Goal: Information Seeking & Learning: Learn about a topic

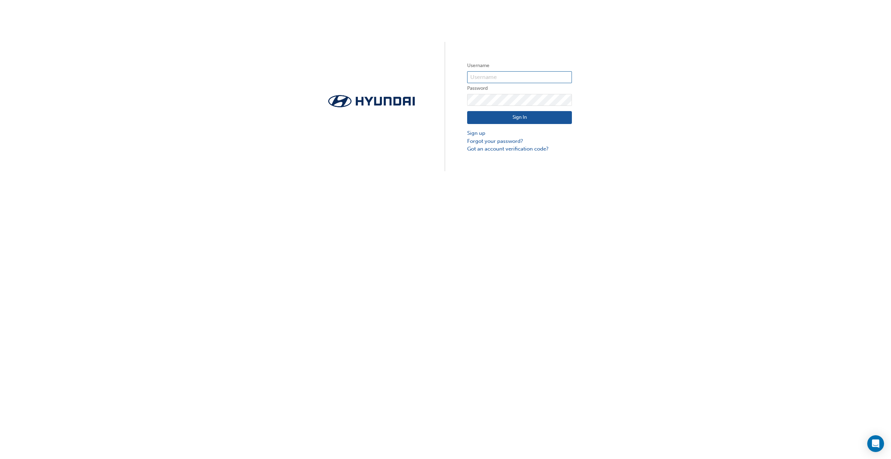
type input "35770"
click at [72, 190] on div "Username 35770 Password Sign In Sign up Forgot your password? Got an account ve…" at bounding box center [445, 229] width 891 height 459
click at [511, 120] on button "Sign In" at bounding box center [519, 117] width 105 height 13
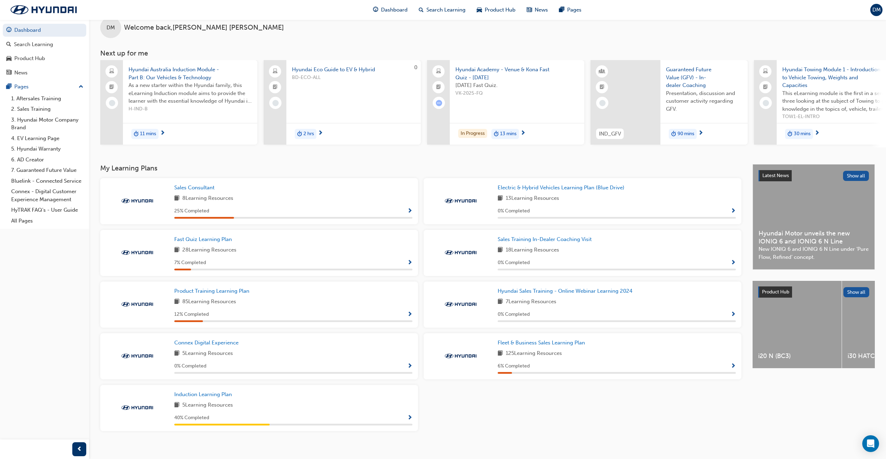
scroll to position [23, 0]
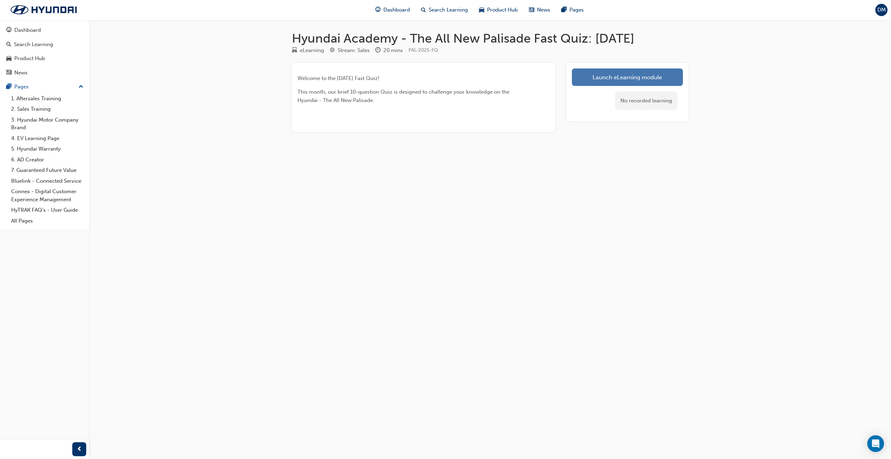
click at [613, 80] on link "Launch eLearning module" at bounding box center [627, 76] width 111 height 17
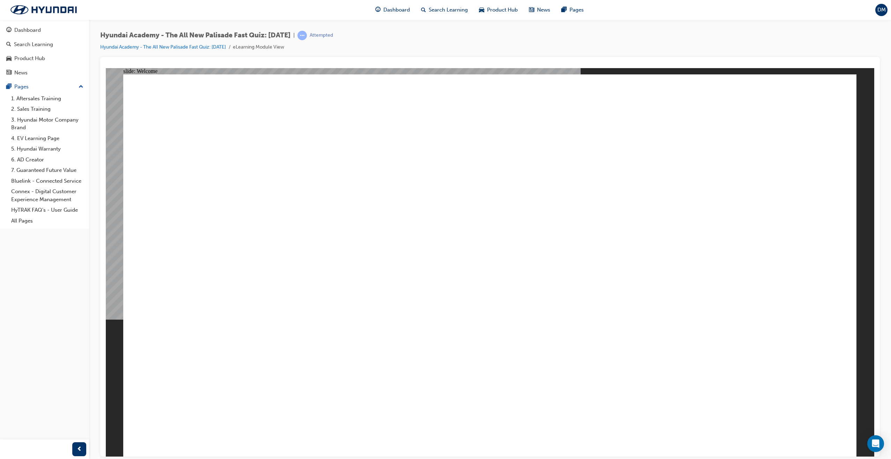
drag, startPoint x: 625, startPoint y: 444, endPoint x: 616, endPoint y: 431, distance: 15.8
radio input "true"
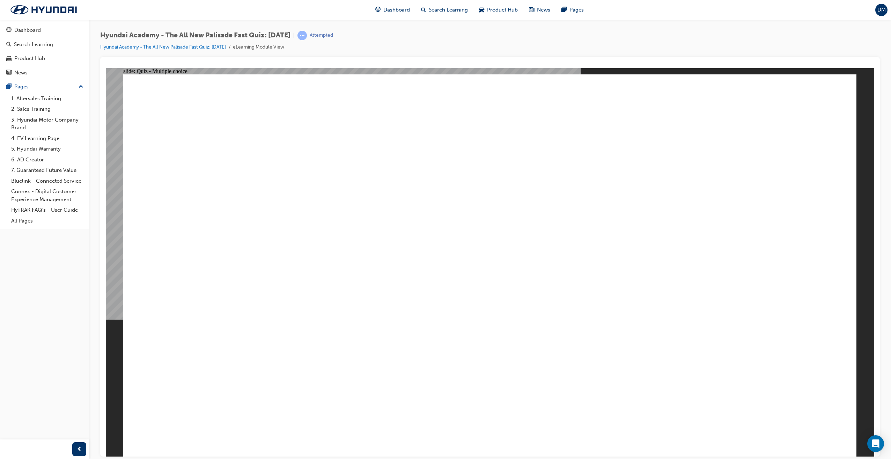
radio input "true"
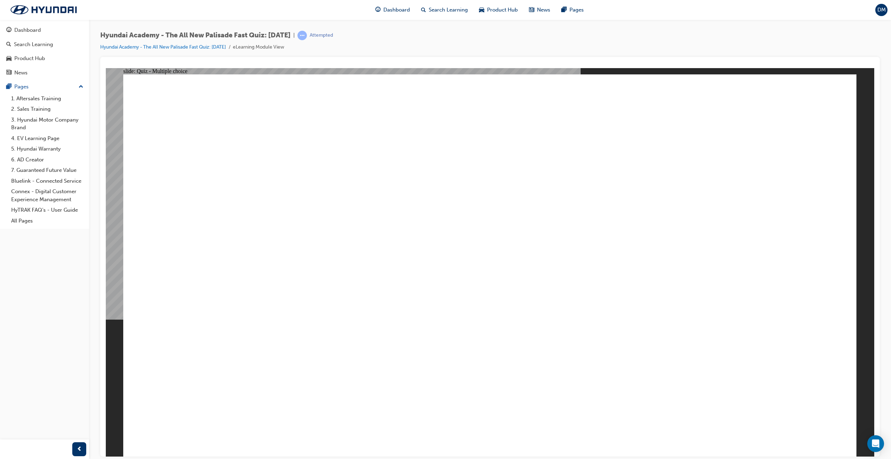
radio input "true"
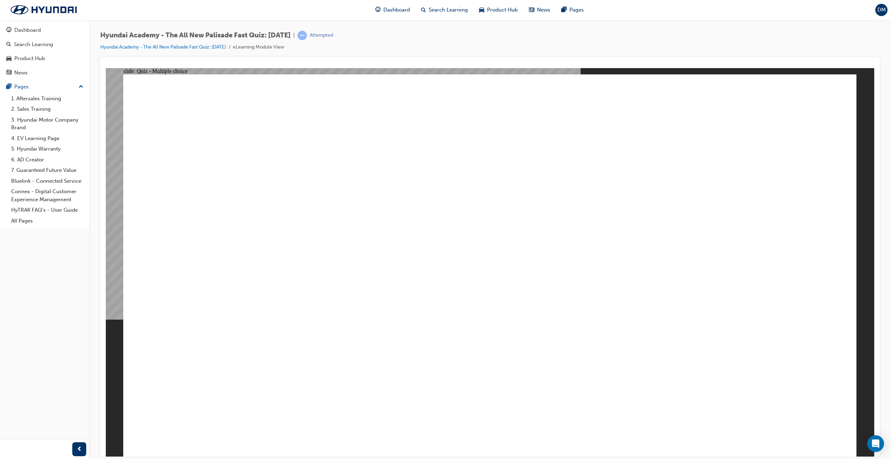
radio input "true"
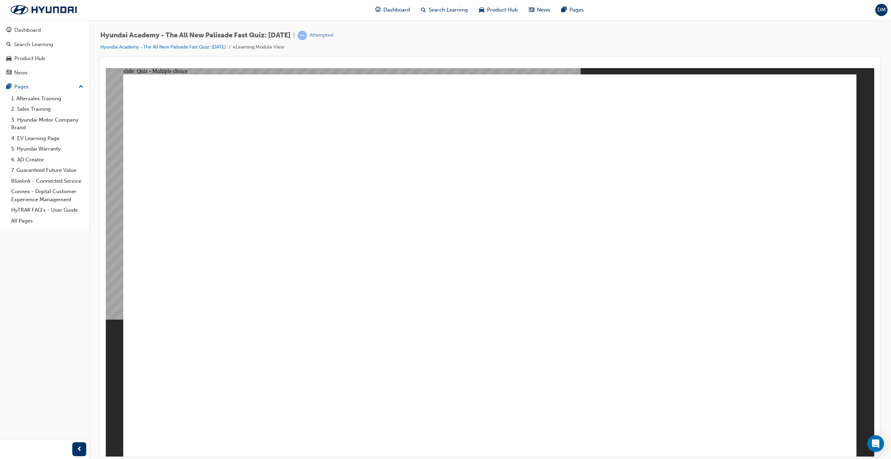
checkbox input "true"
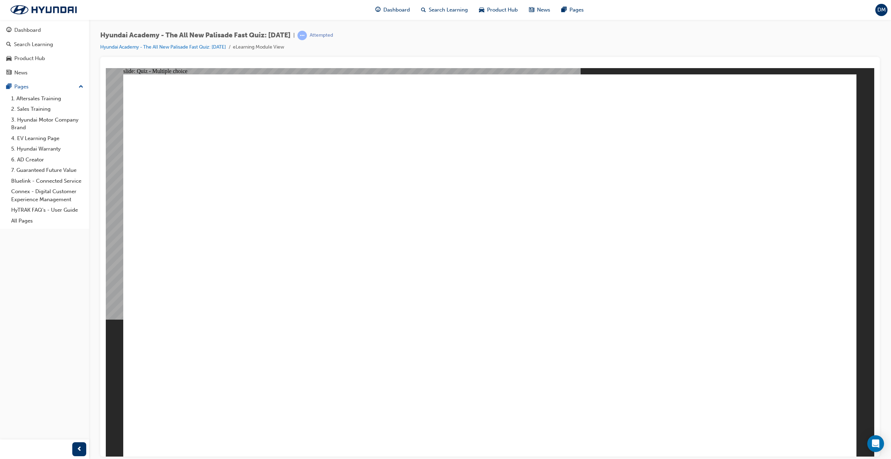
checkbox input "true"
radio input "true"
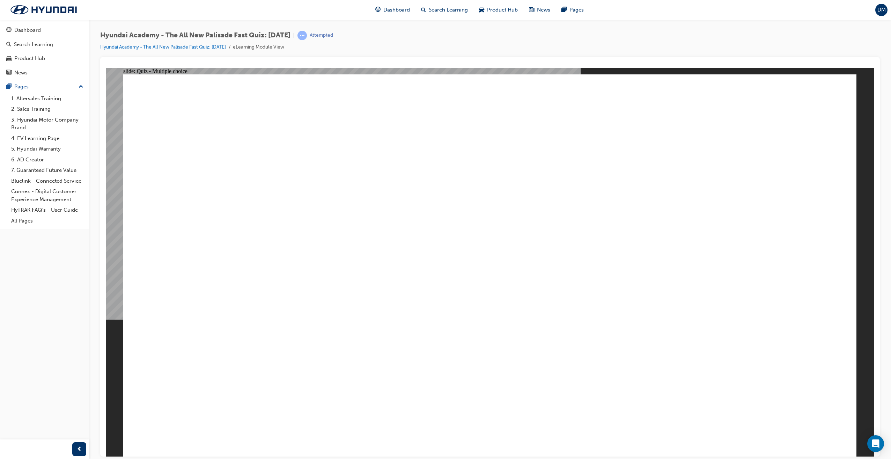
radio input "true"
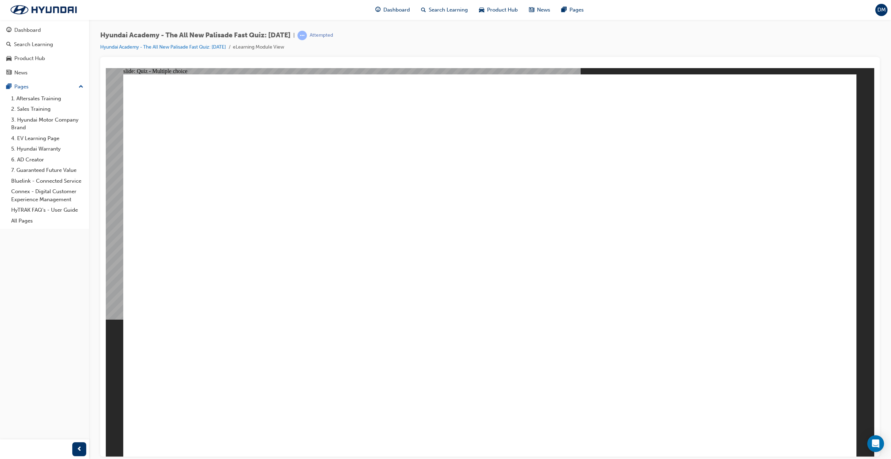
checkbox input "true"
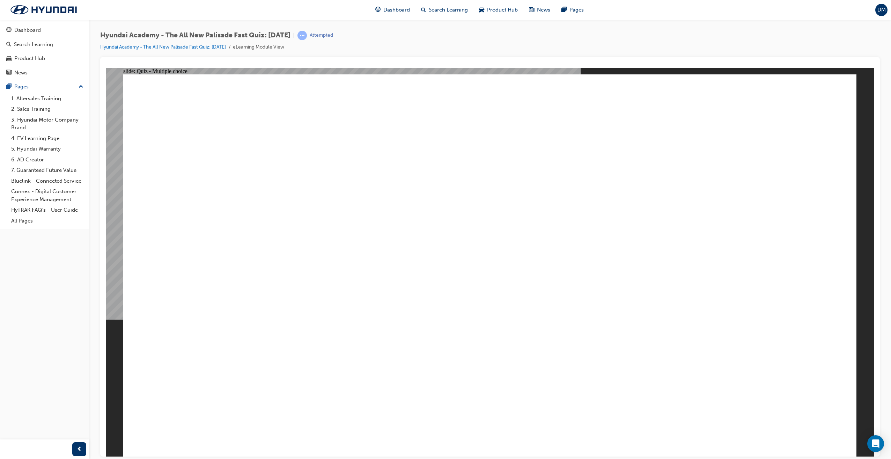
checkbox input "true"
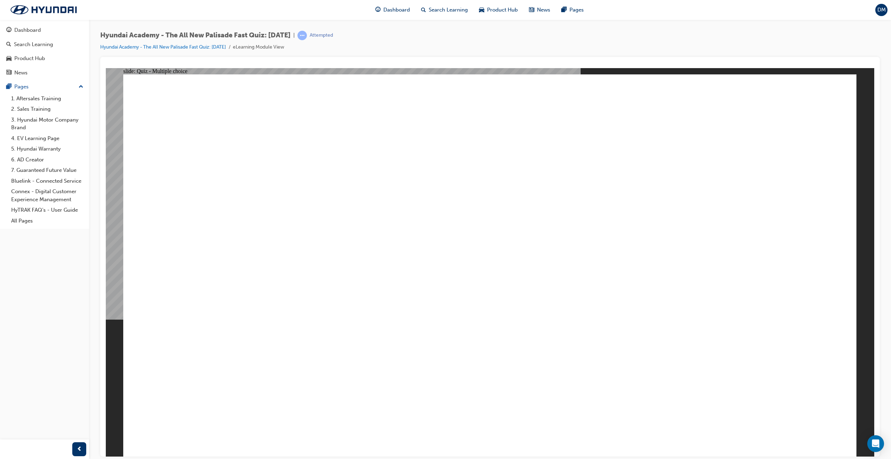
checkbox input "true"
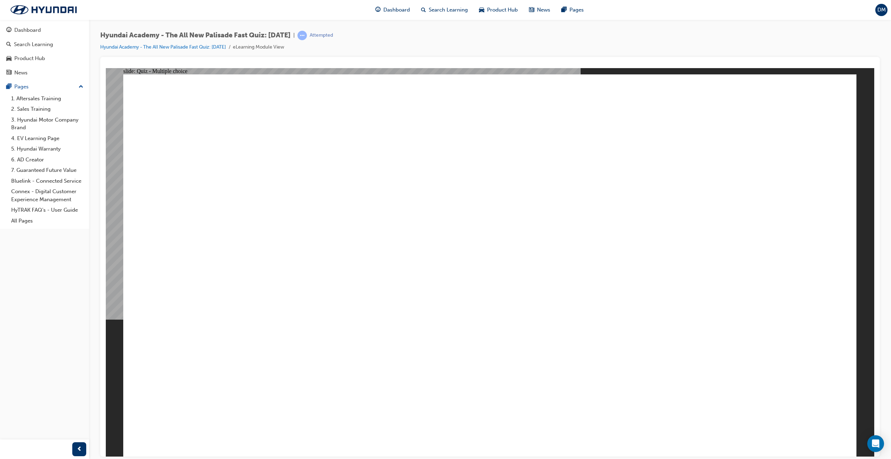
radio input "true"
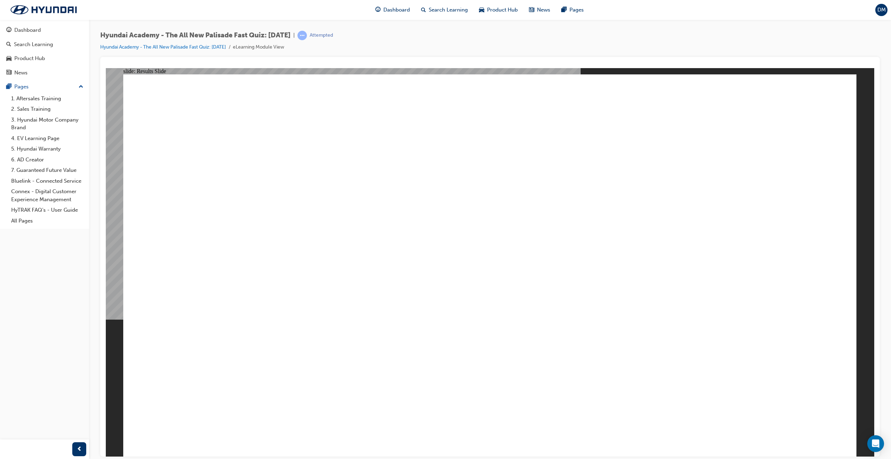
radio input "true"
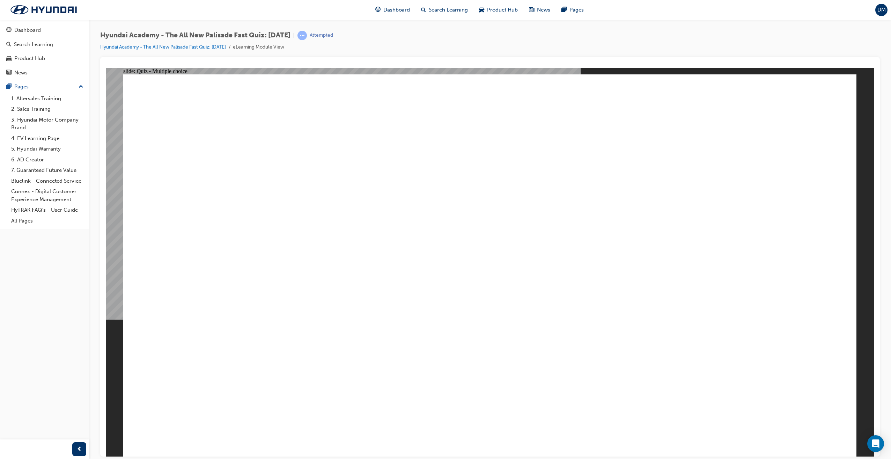
radio input "true"
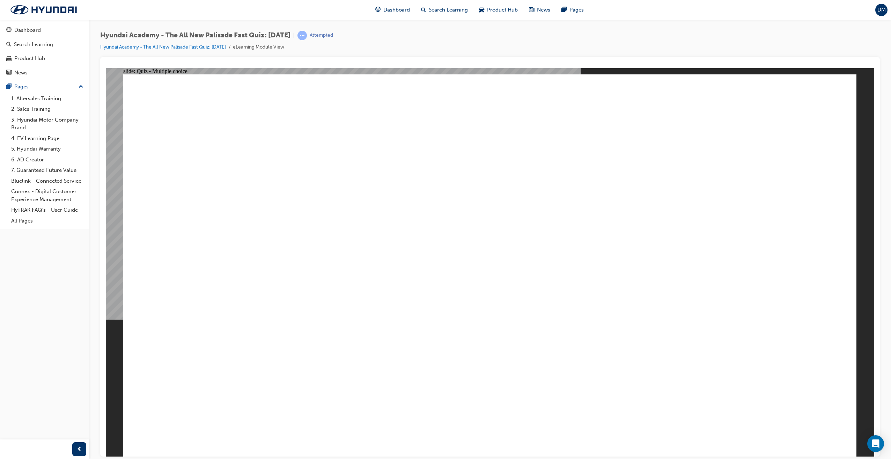
radio input "true"
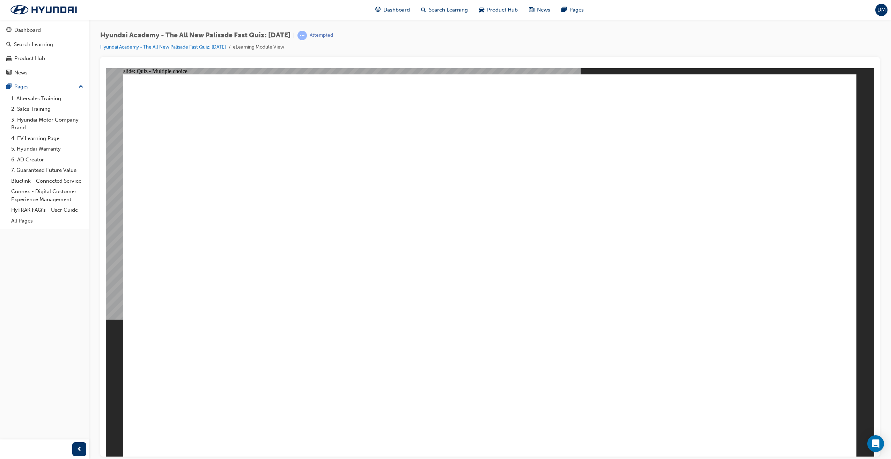
radio input "true"
radio input "false"
radio input "true"
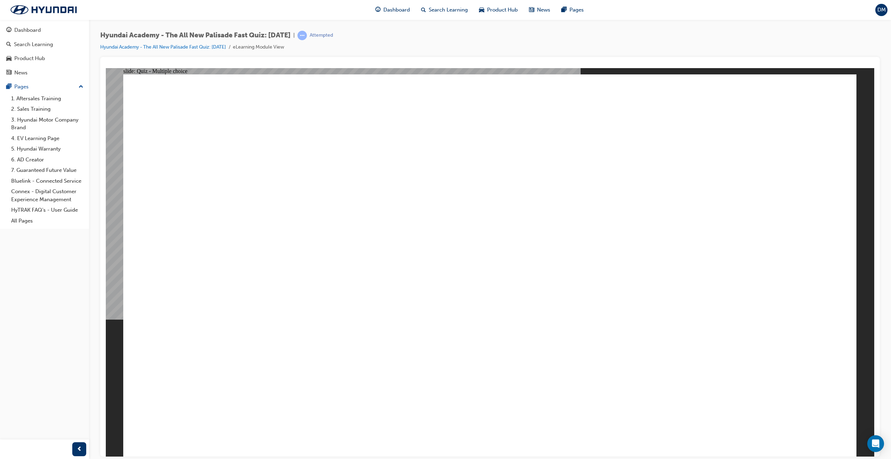
checkbox input "true"
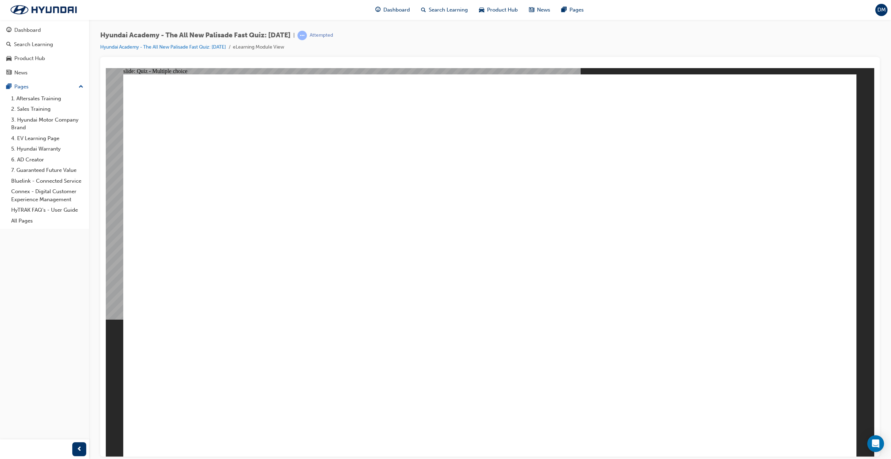
checkbox input "true"
radio input "true"
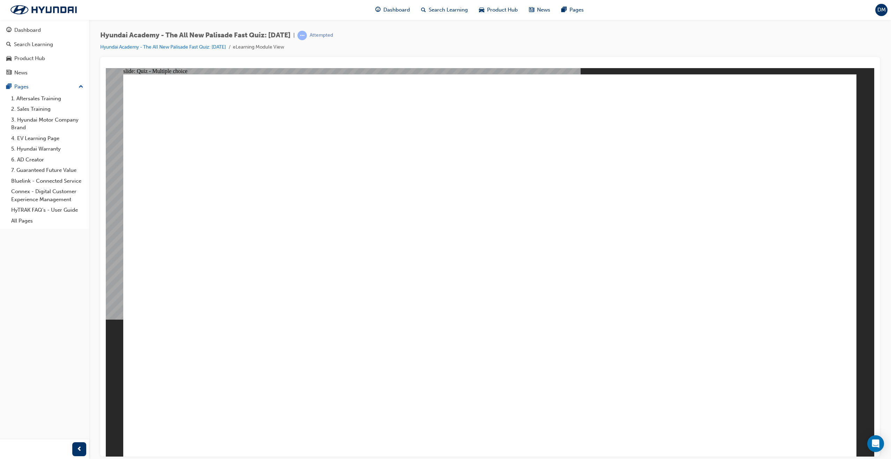
drag, startPoint x: 795, startPoint y: 434, endPoint x: 787, endPoint y: 428, distance: 10.5
radio input "true"
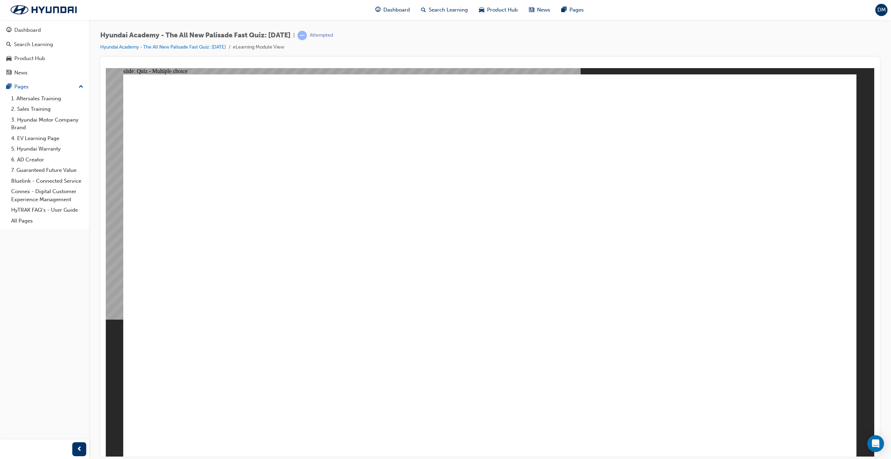
checkbox input "true"
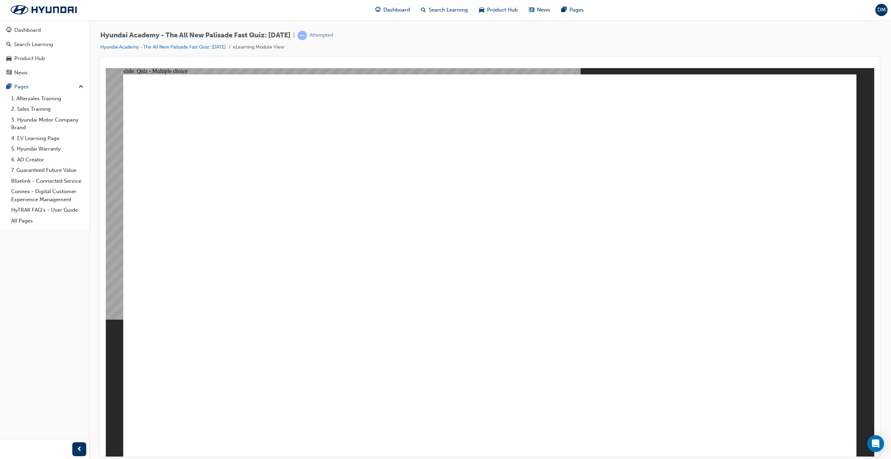
checkbox input "true"
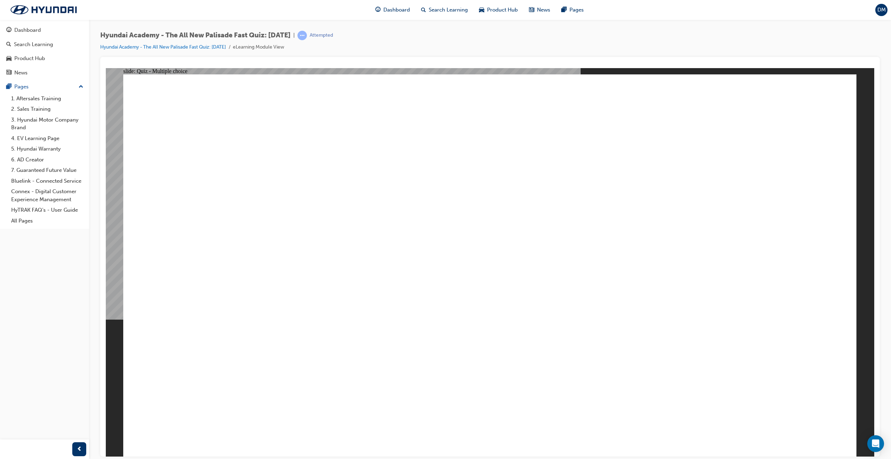
checkbox input "true"
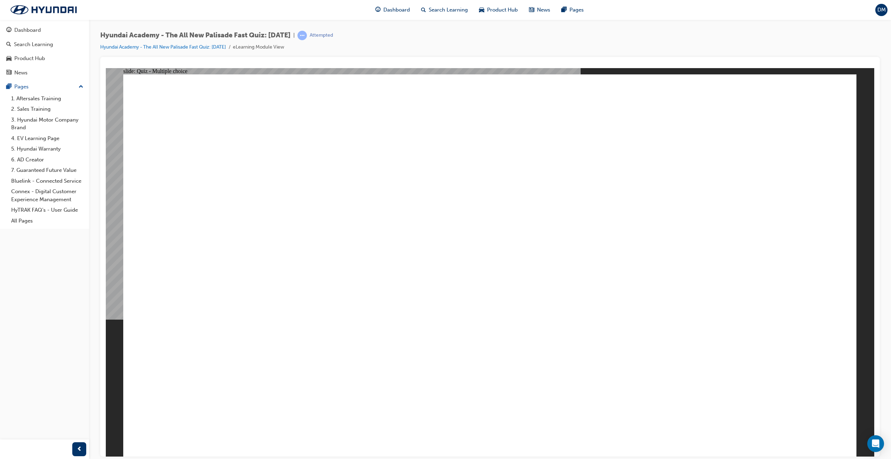
radio input "true"
